Goal: Information Seeking & Learning: Learn about a topic

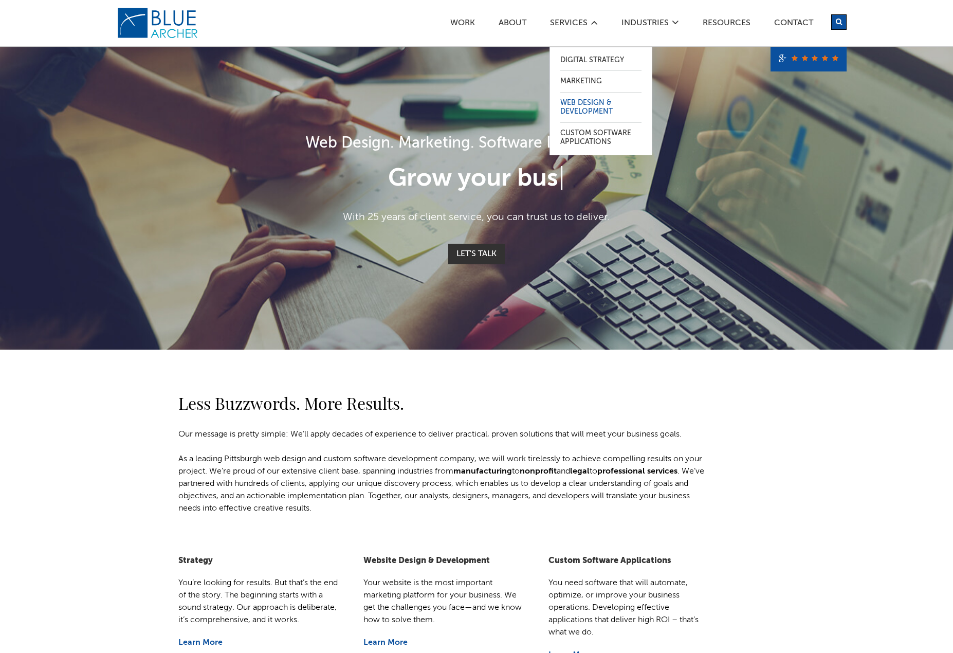
click at [573, 102] on link "Web Design & Development" at bounding box center [600, 108] width 81 height 30
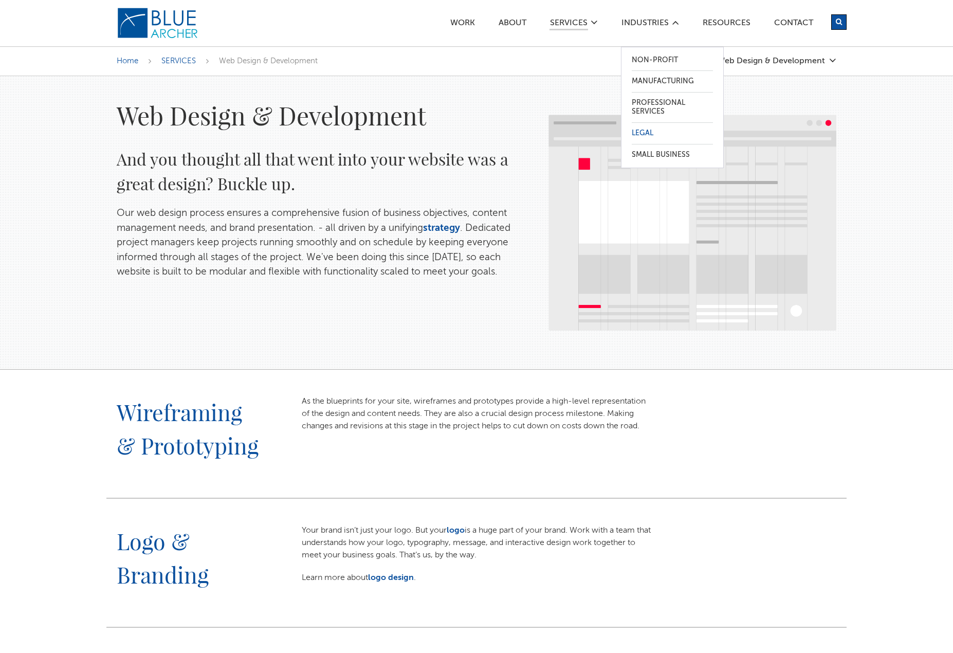
click at [635, 130] on link "Legal" at bounding box center [672, 133] width 81 height 21
